Goal: Use online tool/utility: Utilize a website feature to perform a specific function

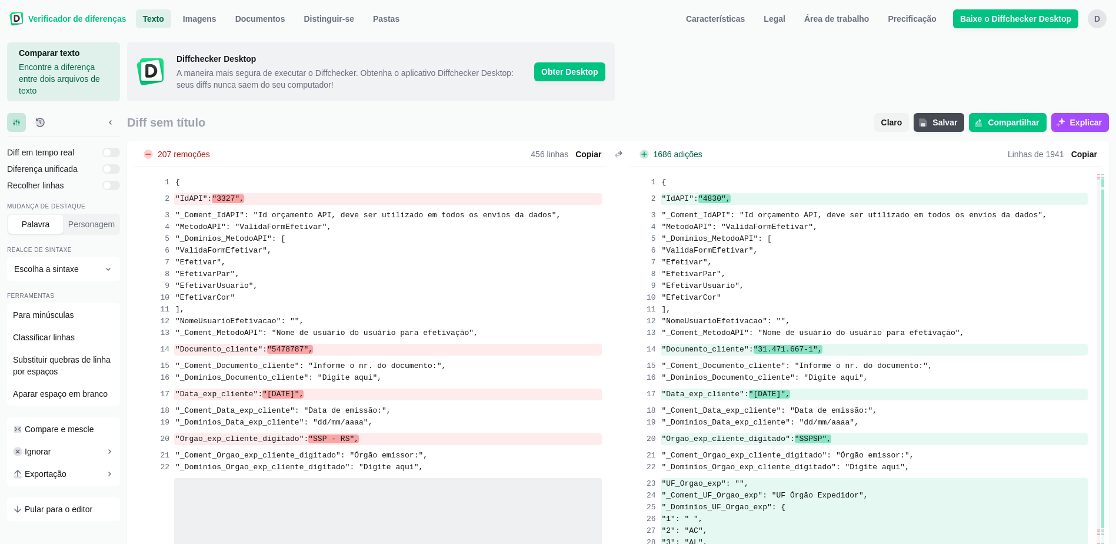
scroll to position [17940, 0]
click at [894, 122] on span "Claro" at bounding box center [892, 122] width 26 height 12
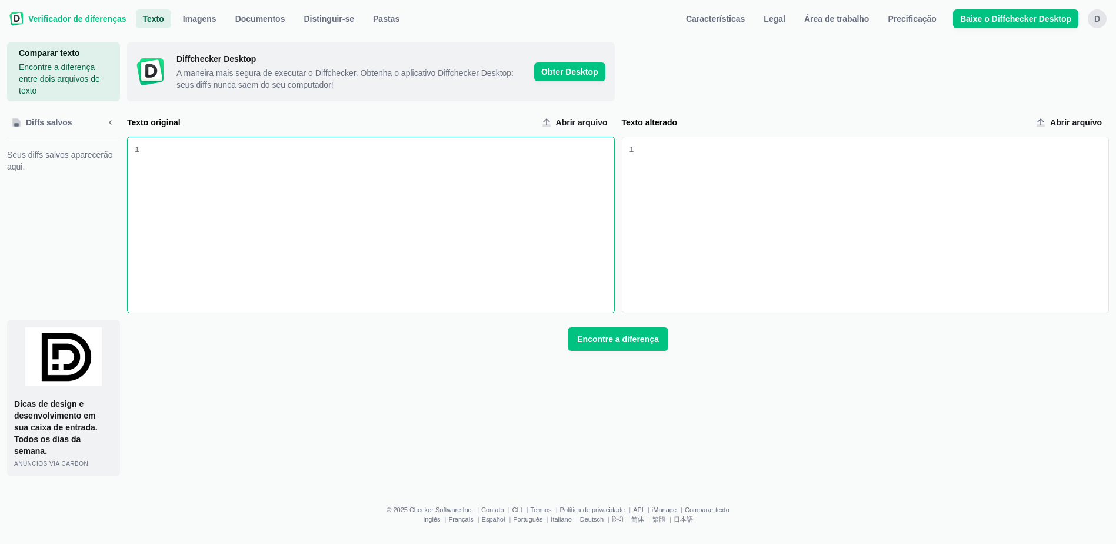
click at [169, 164] on div "Entrada de texto original" at bounding box center [376, 224] width 475 height 175
drag, startPoint x: 214, startPoint y: 153, endPoint x: 129, endPoint y: 152, distance: 84.7
click at [129, 152] on div "9 1 "IdAPI": "3327"," at bounding box center [371, 224] width 487 height 175
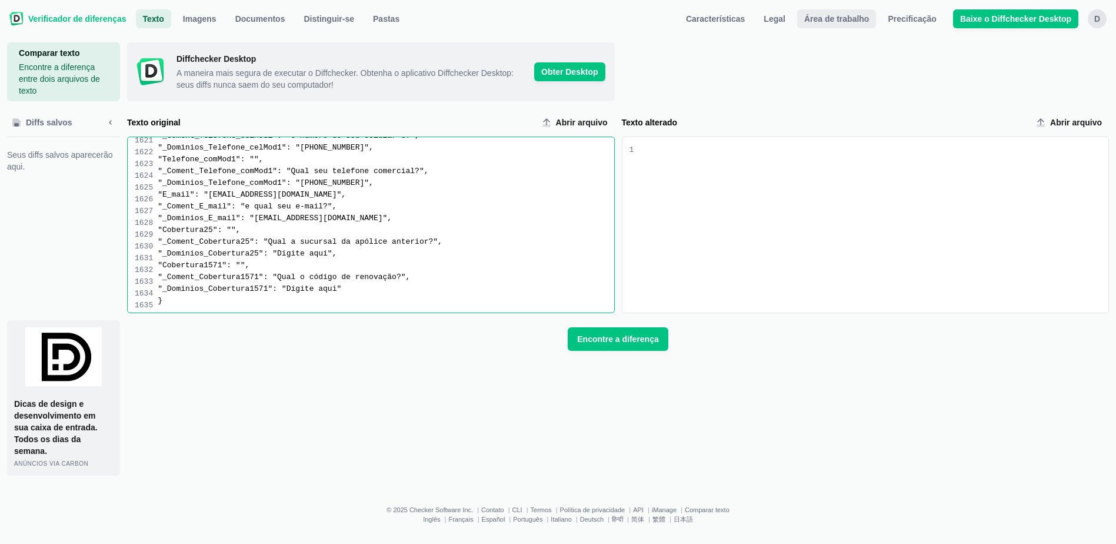
scroll to position [16316, 0]
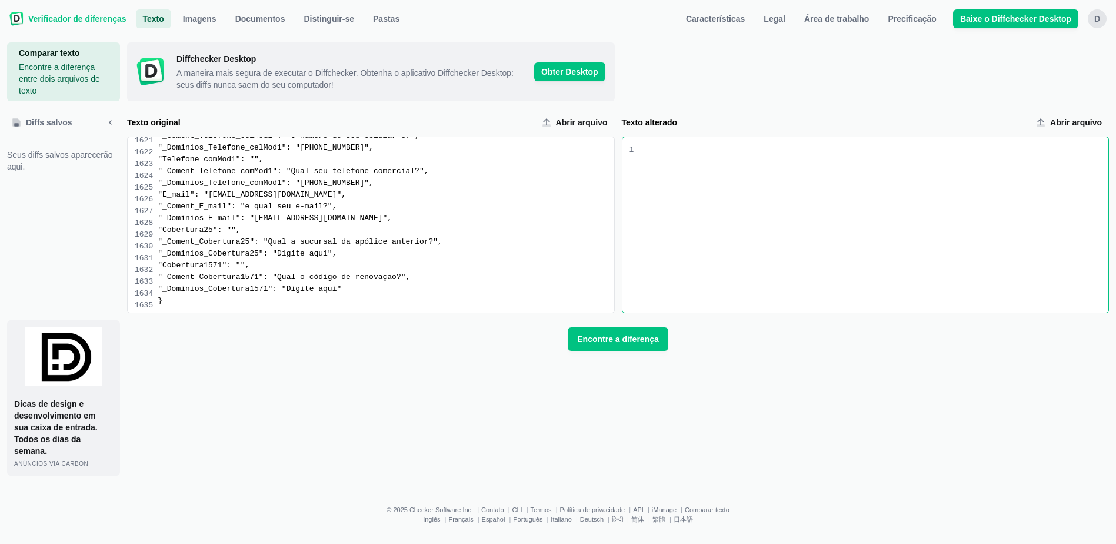
click at [660, 158] on div "Entrada de texto alterada" at bounding box center [871, 224] width 475 height 175
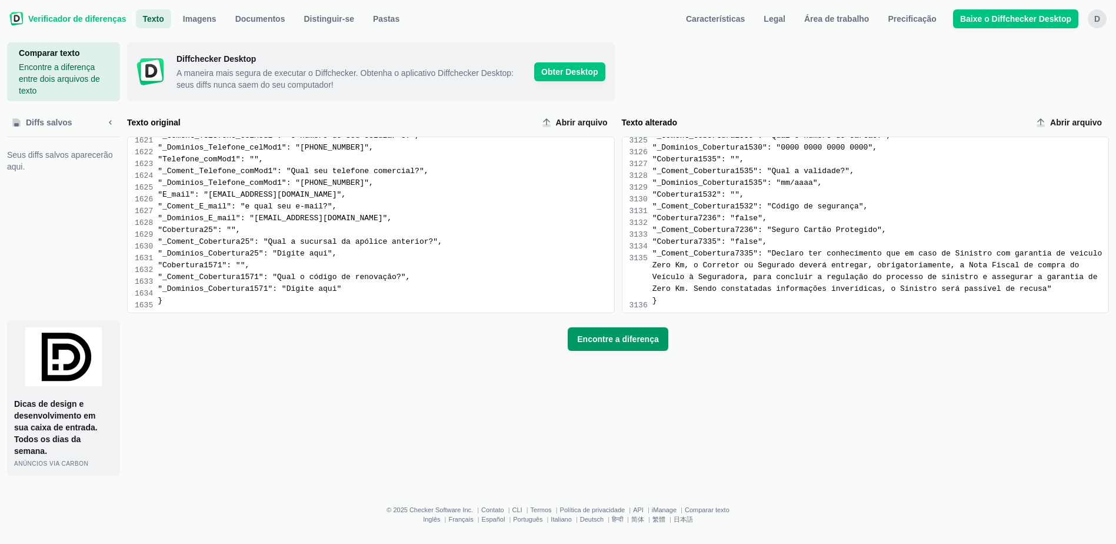
click at [608, 334] on span "Encontre a diferença" at bounding box center [618, 339] width 86 height 12
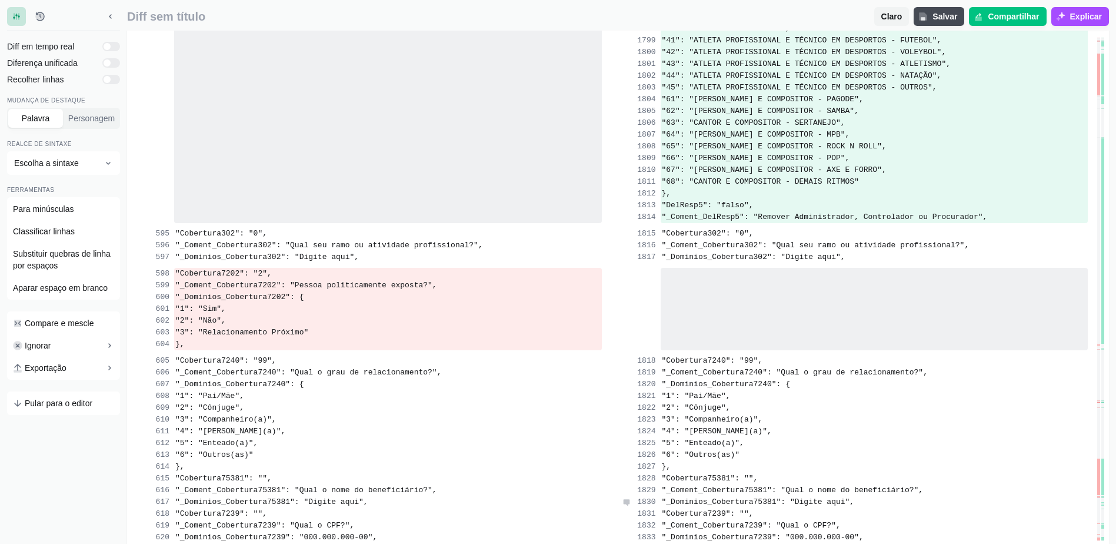
scroll to position [24766, 0]
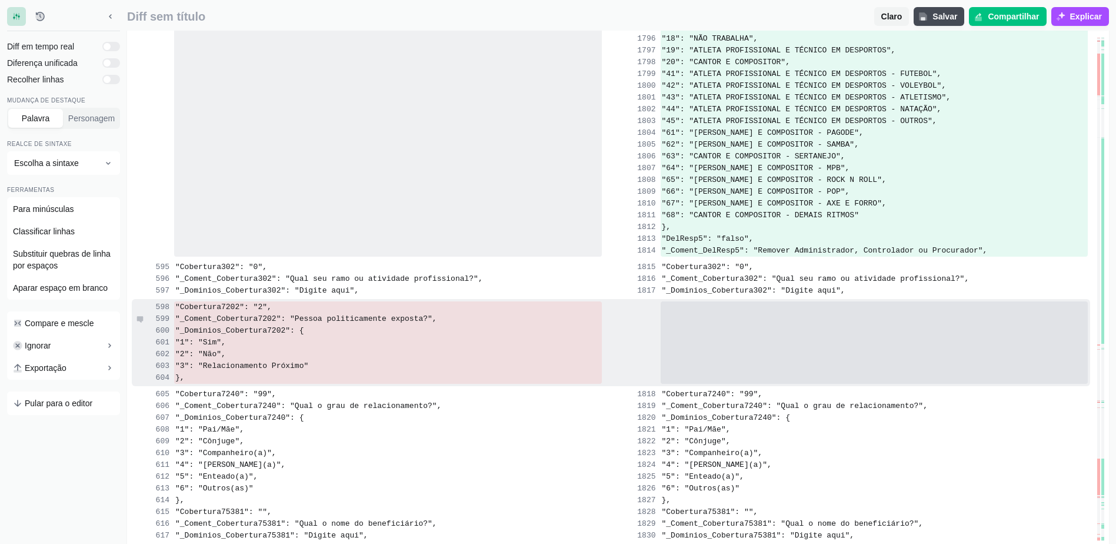
click at [215, 316] on span ""_Coment_Cobertura7202": "Pessoa politicamente exposta?"," at bounding box center [306, 318] width 262 height 9
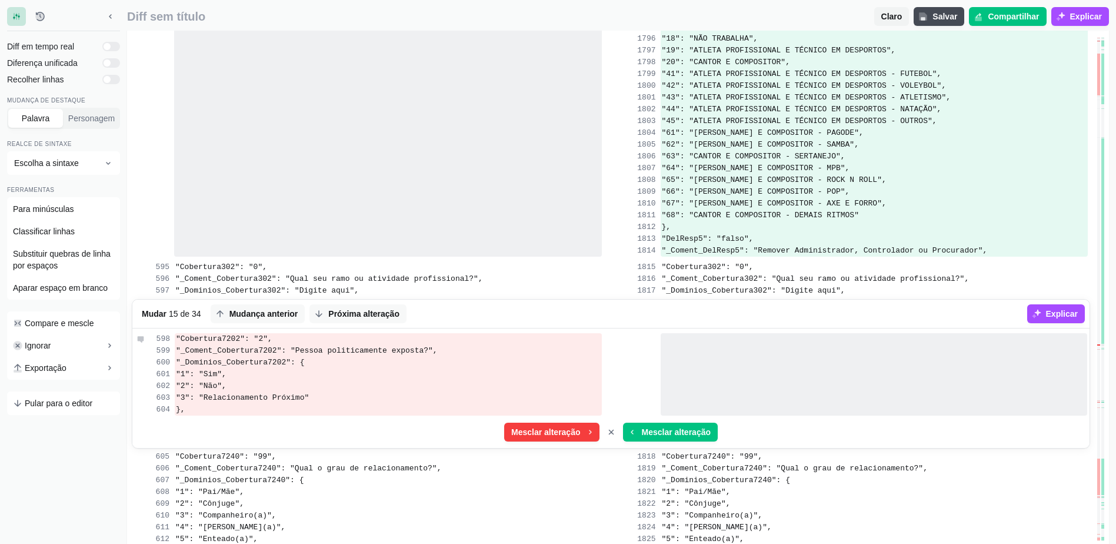
drag, startPoint x: 206, startPoint y: 411, endPoint x: 177, endPoint y: 343, distance: 73.5
click at [177, 343] on div ""Cobertura7202": "2", "_Coment_Cobertura7202": "Pessoa politicamente exposta?",…" at bounding box center [610, 389] width 957 height 117
drag, startPoint x: 177, startPoint y: 343, endPoint x: 210, endPoint y: 358, distance: 36.1
copy div ""Cobertura7202": "2", "_Coment_Cobertura7202": "Pessoa politicamente exposta?",…"
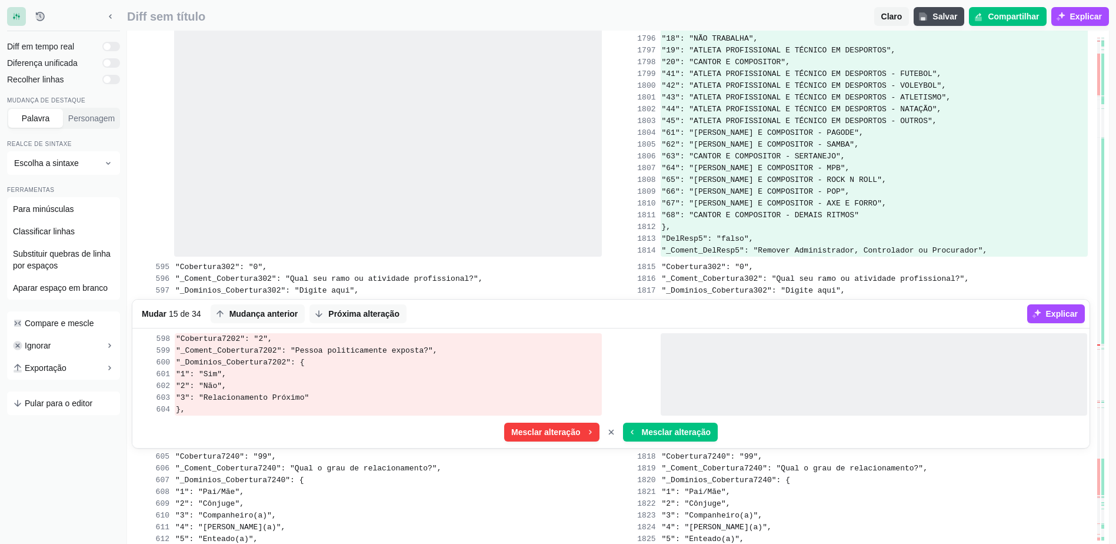
click at [715, 372] on div at bounding box center [874, 374] width 427 height 12
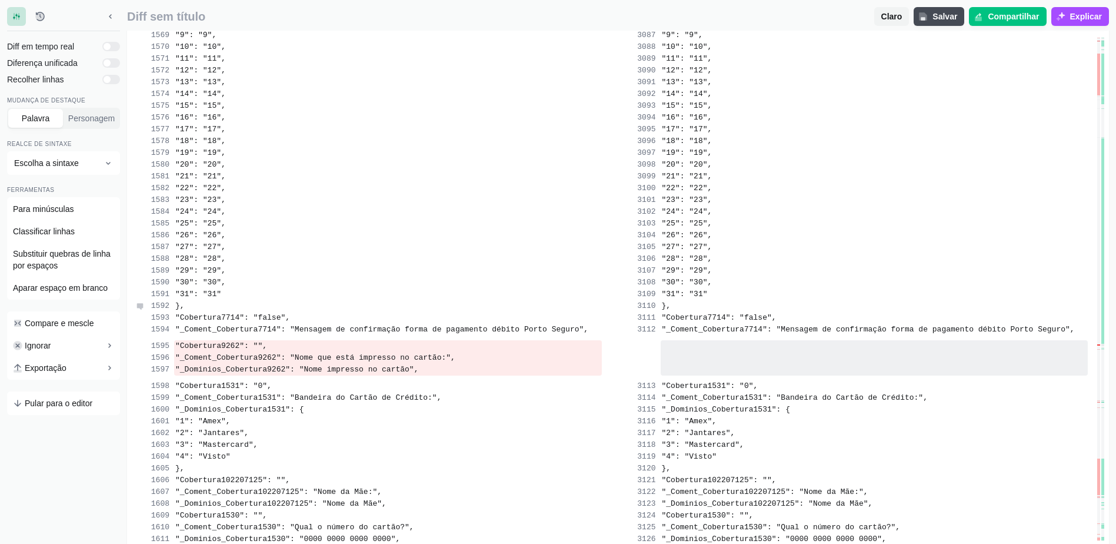
scroll to position [40356, 0]
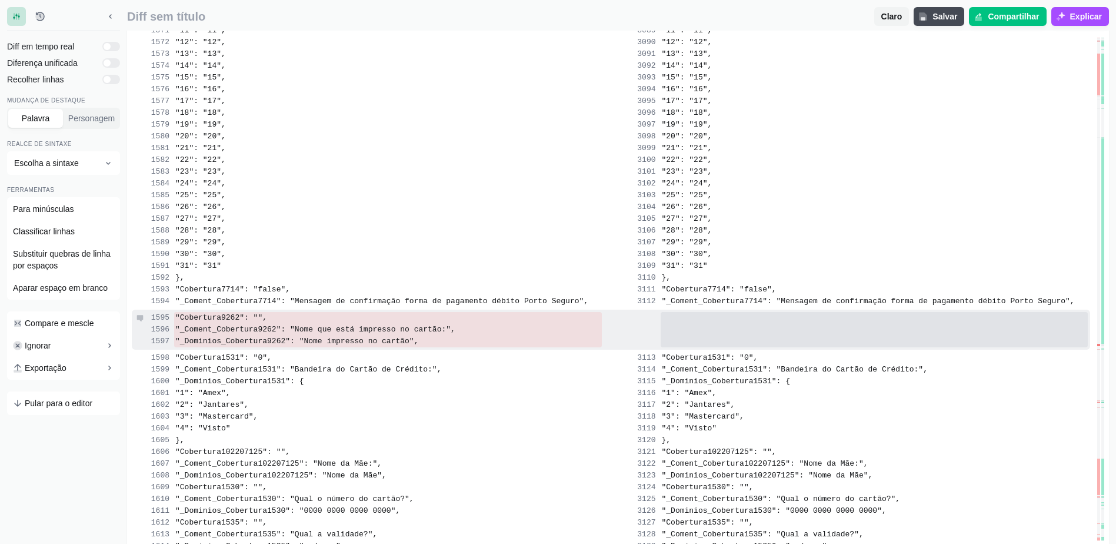
click at [216, 313] on span ""Cobertura9262": ""," at bounding box center [221, 317] width 92 height 9
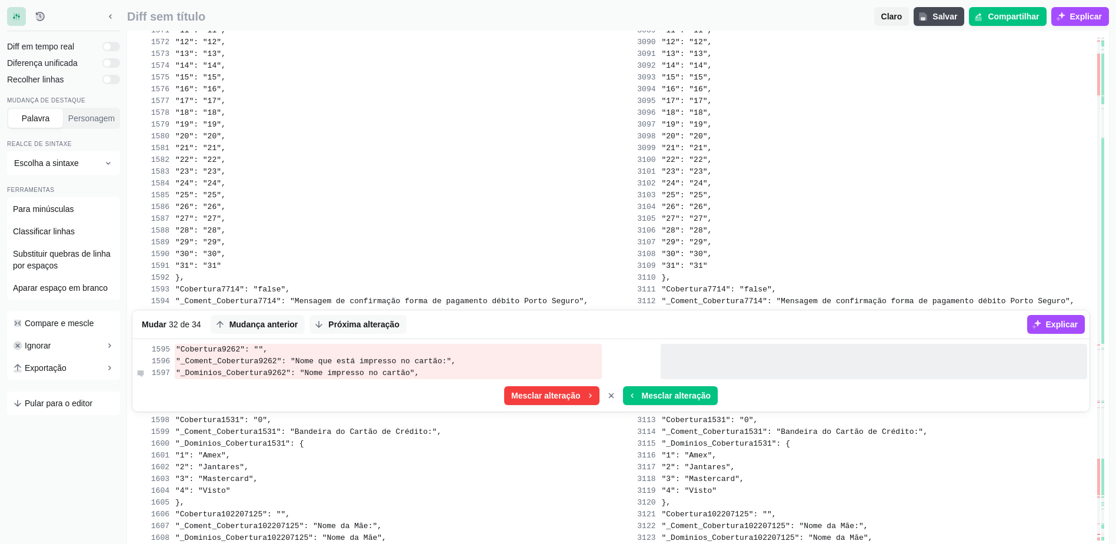
drag, startPoint x: 192, startPoint y: 335, endPoint x: 412, endPoint y: 360, distance: 221.5
click at [412, 360] on div ""Cobertura9262": "", "_Coment_Cobertura9262": "Nome que está impresso no cartão…" at bounding box center [610, 376] width 957 height 70
copy div ""Cobertura9262": "", "_Coment_Cobertura9262": "Nome que está impresso no cartão…"
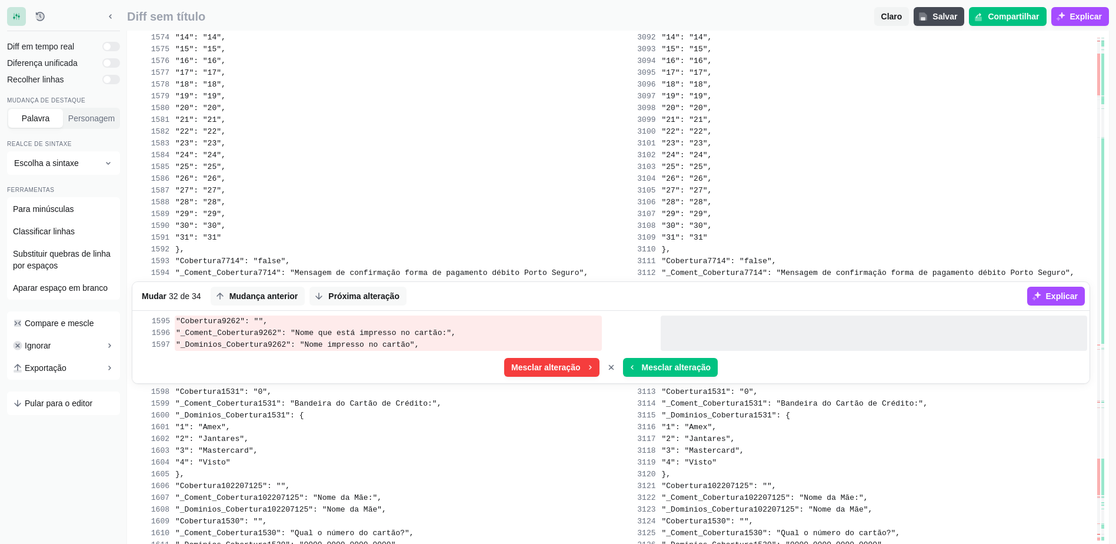
scroll to position [40414, 0]
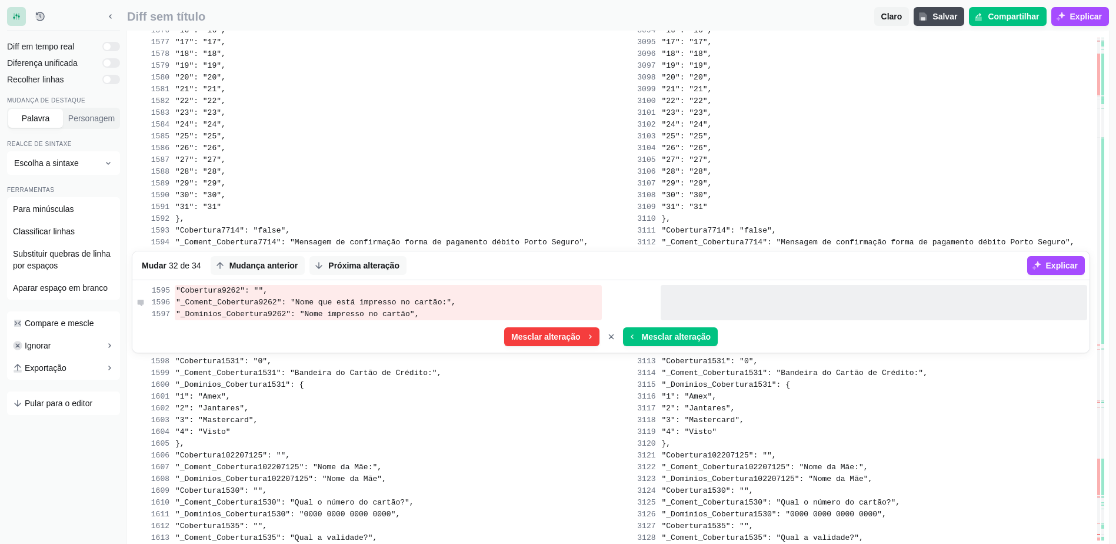
click at [498, 296] on div ""_Coment_Cobertura9262": "Nome que está impresso no cartão:"," at bounding box center [388, 302] width 427 height 12
click at [856, 323] on div "Mesclar alteração Mesclar alteração" at bounding box center [610, 336] width 957 height 28
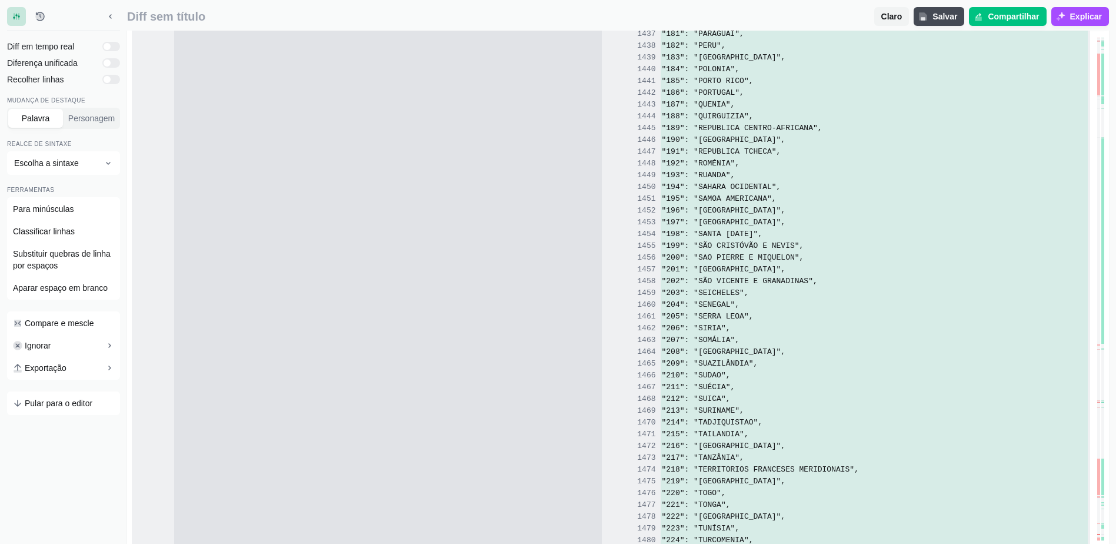
scroll to position [20233, 0]
